Goal: Information Seeking & Learning: Learn about a topic

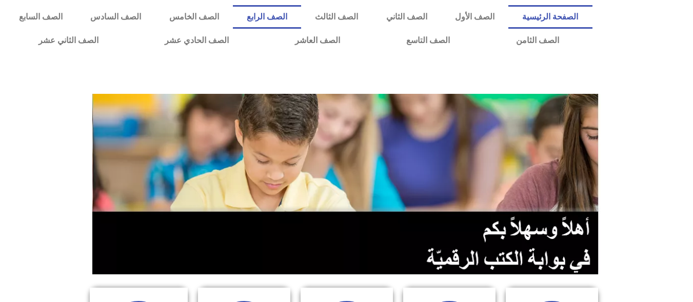
click at [301, 12] on link "الصف الرابع" at bounding box center [267, 17] width 68 height 24
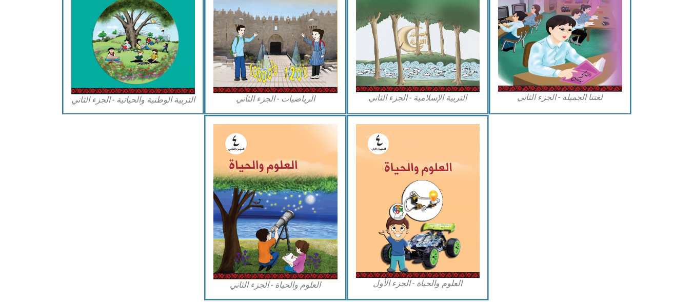
scroll to position [581, 0]
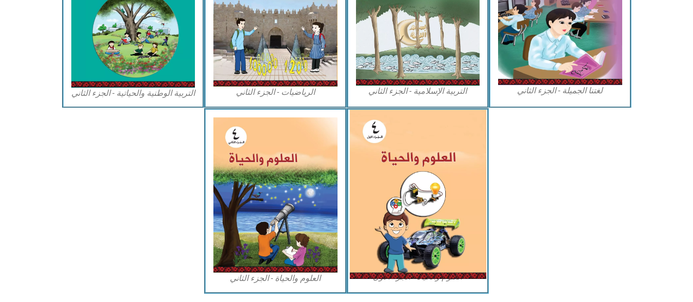
click at [415, 263] on img at bounding box center [417, 194] width 136 height 169
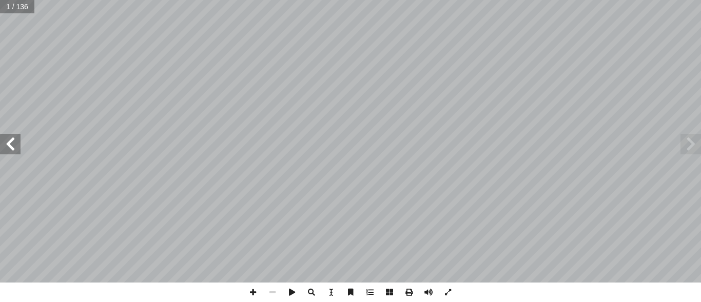
click at [0, 0] on html "الصفحة الرئيسية الصف الأول الصف الثاني الصف الثالث الصف الرابع الصف الخامس الصف…" at bounding box center [350, 46] width 701 height 93
click at [10, 7] on input "text" at bounding box center [17, 6] width 34 height 13
type input "**"
click at [17, 144] on span at bounding box center [10, 144] width 21 height 21
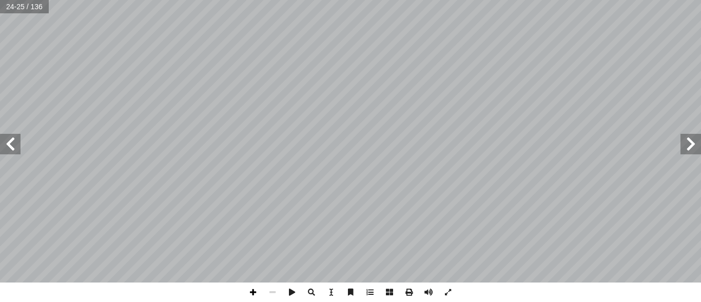
click at [253, 290] on span at bounding box center [252, 292] width 19 height 19
click at [16, 143] on span at bounding box center [10, 144] width 21 height 21
click at [696, 137] on span at bounding box center [690, 144] width 21 height 21
click at [17, 154] on span at bounding box center [10, 144] width 21 height 21
click at [688, 148] on span at bounding box center [690, 144] width 21 height 21
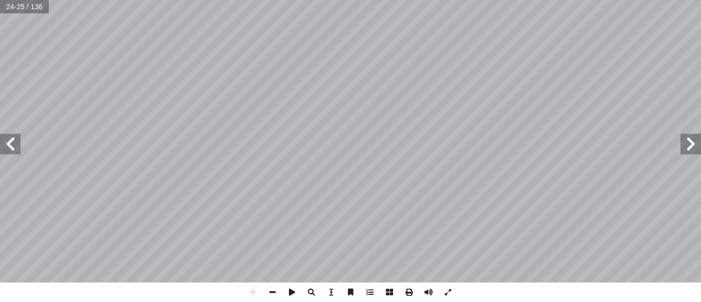
click at [19, 146] on div "20 صفه: أ �و ، ِ ت ْ للبسكوي ُ ما يحدث ُ حظ � ل أ � . 5 لموز. � نفسها مع ِ لساب…" at bounding box center [350, 141] width 701 height 283
click at [272, 292] on span at bounding box center [272, 292] width 19 height 19
click at [13, 141] on span at bounding box center [10, 144] width 21 height 21
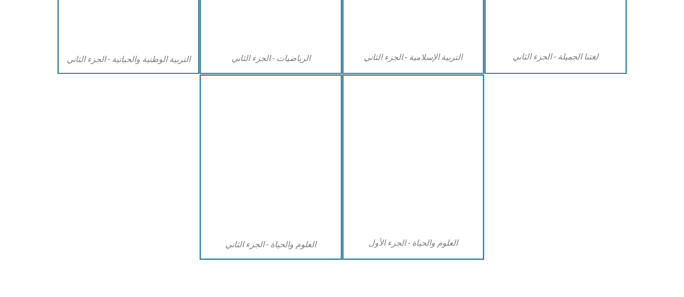
scroll to position [616, 0]
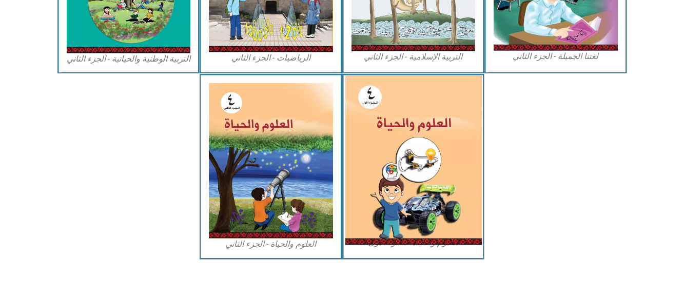
click at [423, 174] on img at bounding box center [413, 159] width 136 height 169
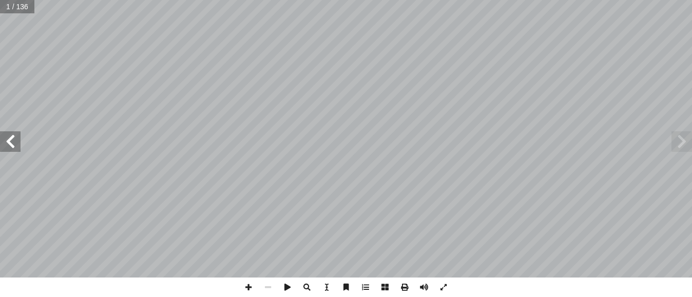
click at [9, 7] on input "text" at bounding box center [17, 6] width 34 height 13
type input "**"
click at [5, 142] on span at bounding box center [10, 141] width 21 height 21
